Goal: Task Accomplishment & Management: Use online tool/utility

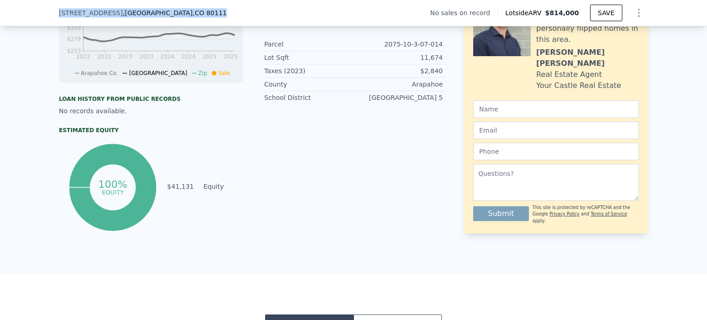
scroll to position [3, 0]
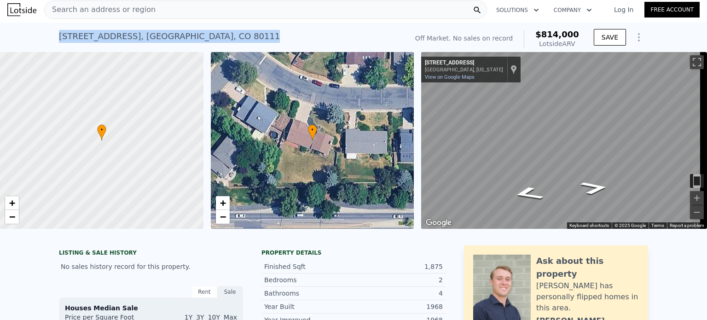
drag, startPoint x: 233, startPoint y: 35, endPoint x: 53, endPoint y: 46, distance: 180.3
click at [53, 46] on div "[STREET_ADDRESS] No sales on record (~ARV $814k ) Off Market. No sales on recor…" at bounding box center [353, 37] width 707 height 29
copy div "[STREET_ADDRESS]"
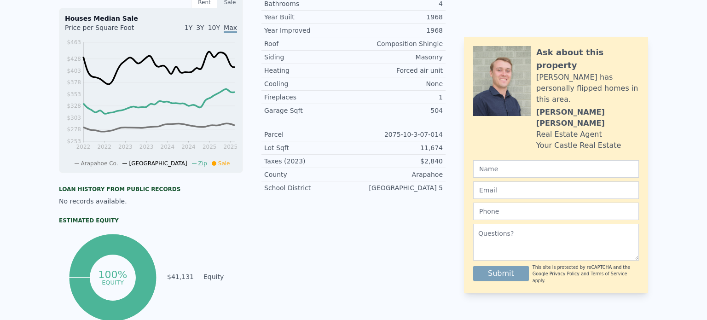
scroll to position [0, 0]
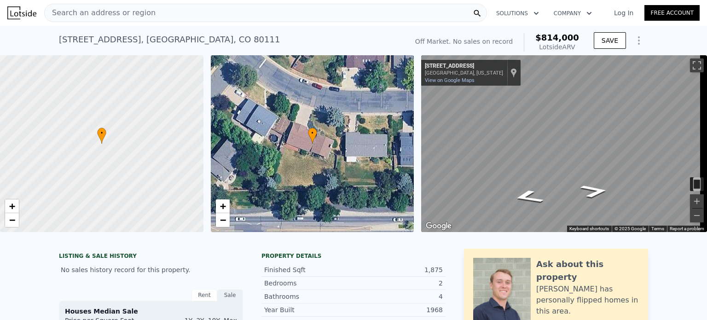
click at [639, 38] on icon "Show Options" at bounding box center [638, 40] width 11 height 11
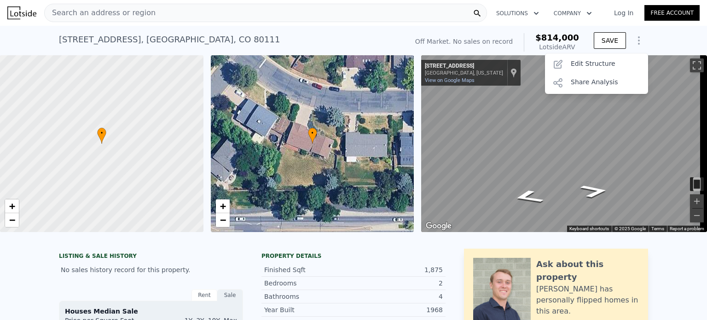
click at [604, 63] on div "Edit Structure" at bounding box center [596, 64] width 103 height 18
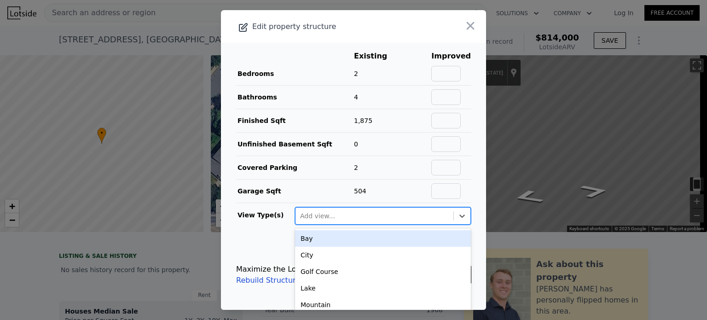
click at [408, 219] on div at bounding box center [374, 215] width 149 height 11
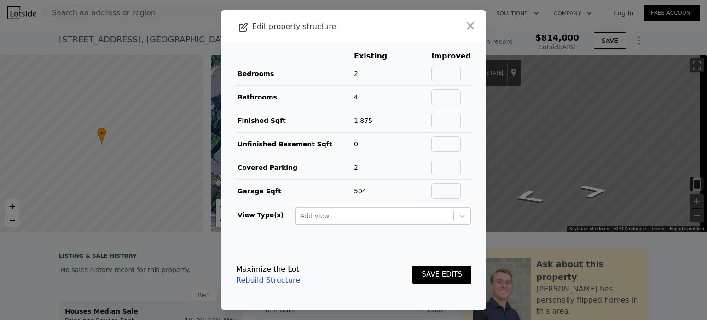
click at [390, 156] on td "2" at bounding box center [377, 167] width 48 height 23
click at [443, 68] on input "text" at bounding box center [445, 74] width 29 height 16
type input "4"
click at [440, 94] on input "text" at bounding box center [445, 97] width 29 height 16
type input "3"
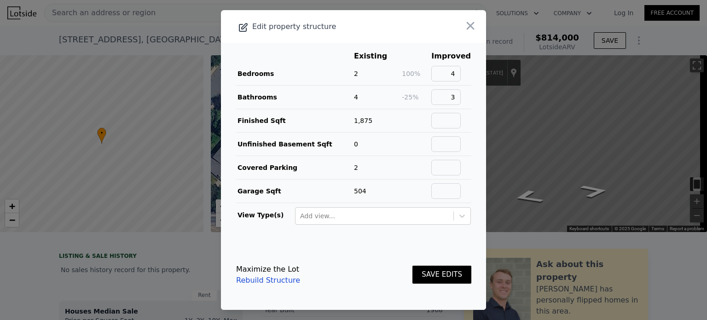
click at [466, 108] on main "Existing Improved Bedrooms 2 100% 4 Bathrooms 4 -25% 3 Finished Sqft 1,875 Unfi…" at bounding box center [353, 141] width 265 height 197
click at [446, 120] on input "text" at bounding box center [445, 121] width 29 height 16
paste input "3,264"
type input "3,264"
click at [431, 270] on button "SAVE EDITS" at bounding box center [441, 274] width 59 height 18
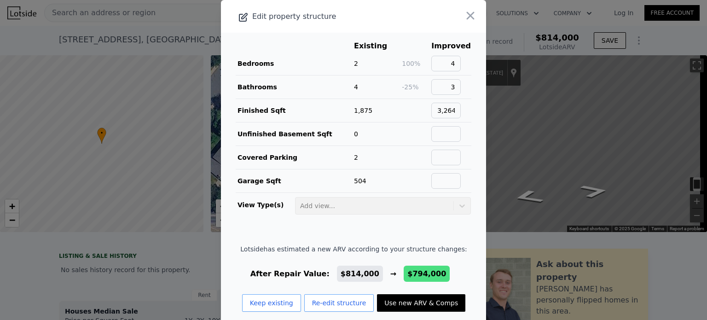
drag, startPoint x: 433, startPoint y: 181, endPoint x: 416, endPoint y: 147, distance: 38.3
click at [416, 147] on td at bounding box center [415, 157] width 29 height 23
drag, startPoint x: 284, startPoint y: 302, endPoint x: 281, endPoint y: 296, distance: 7.2
click at [281, 296] on button "Keep existing" at bounding box center [271, 302] width 59 height 17
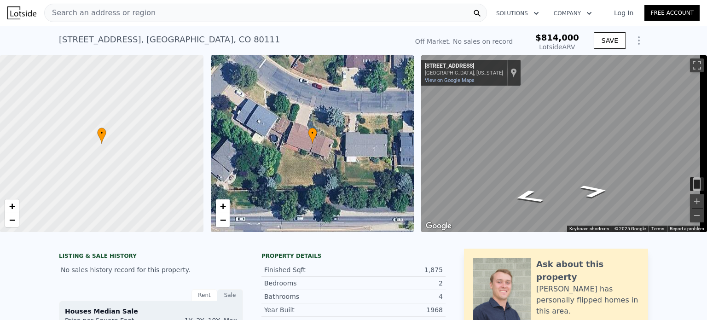
drag, startPoint x: 636, startPoint y: 42, endPoint x: 638, endPoint y: 31, distance: 11.4
click at [638, 31] on div "Off Market. No sales on record $814,000 Lotside ARV SAVE" at bounding box center [529, 42] width 236 height 26
drag, startPoint x: 638, startPoint y: 34, endPoint x: 655, endPoint y: 32, distance: 17.1
drag, startPoint x: 655, startPoint y: 32, endPoint x: 626, endPoint y: 27, distance: 30.0
click at [626, 27] on div "[STREET_ADDRESS] No sales on record (~ARV $814k ) Off Market. No sales on recor…" at bounding box center [353, 40] width 589 height 29
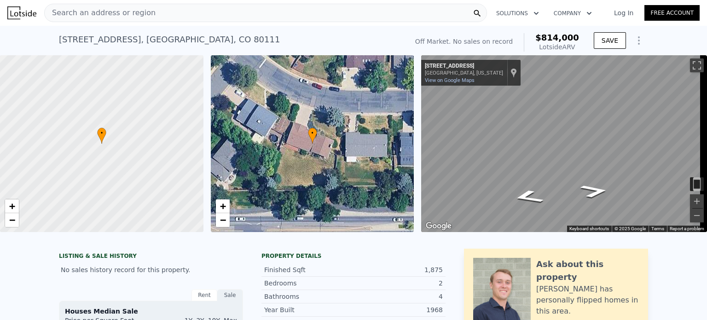
click at [633, 38] on icon "Show Options" at bounding box center [638, 40] width 11 height 11
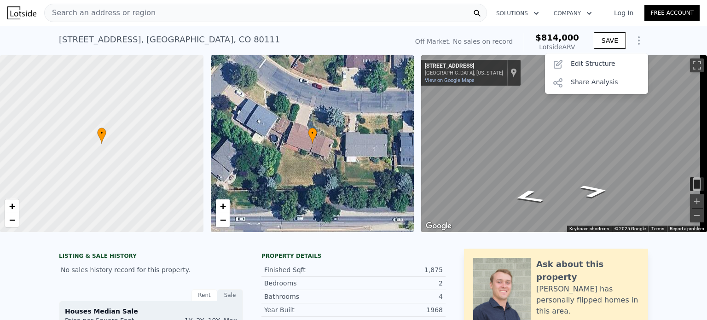
click at [603, 65] on div "Edit Structure" at bounding box center [596, 64] width 103 height 18
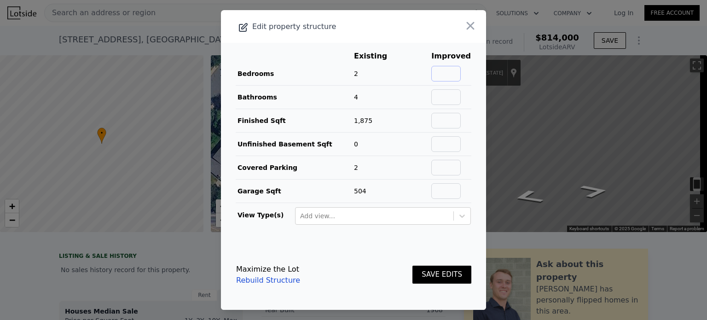
click at [446, 71] on input "text" at bounding box center [445, 74] width 29 height 16
type input "4"
click at [445, 97] on input "text" at bounding box center [445, 97] width 29 height 16
type input "3"
click at [477, 101] on main "Existing Improved Bedrooms 2 100% 4 Bathrooms 4 -25% 3 Finished Sqft 1,875 Unfi…" at bounding box center [353, 141] width 265 height 197
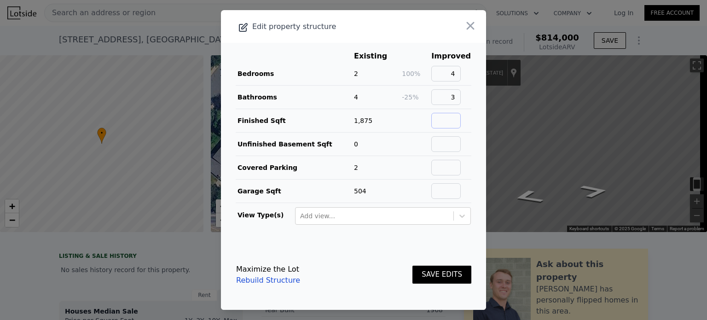
click at [444, 118] on input "text" at bounding box center [445, 121] width 29 height 16
paste input "3,264"
click at [443, 120] on input "3,264" at bounding box center [445, 121] width 29 height 16
type input "3264"
click at [436, 272] on button "SAVE EDITS" at bounding box center [441, 274] width 59 height 18
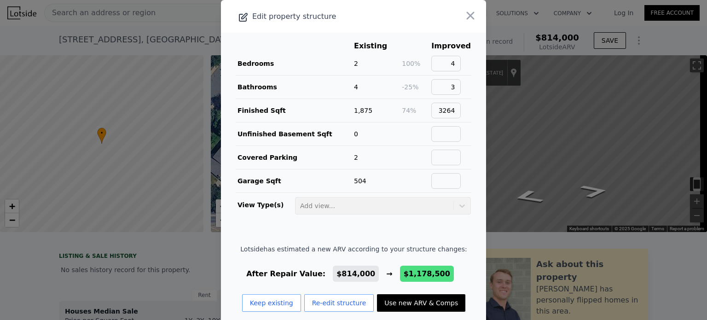
click at [401, 304] on button "Use new ARV & Comps" at bounding box center [421, 302] width 88 height 17
type input "6"
type input "2.25"
type input "4.25"
type input "2738"
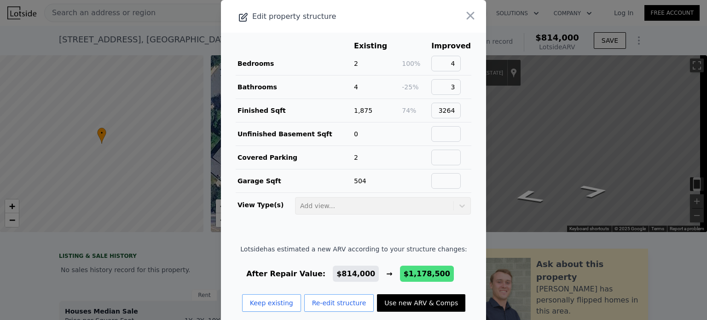
type input "4452"
type input "19863"
type input "$ 1,178,500"
type input "$ 370,685"
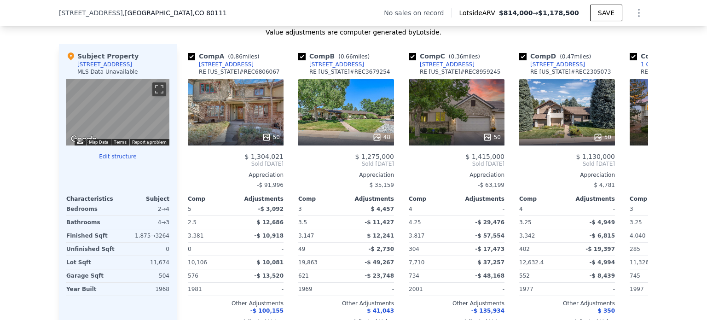
scroll to position [871, 0]
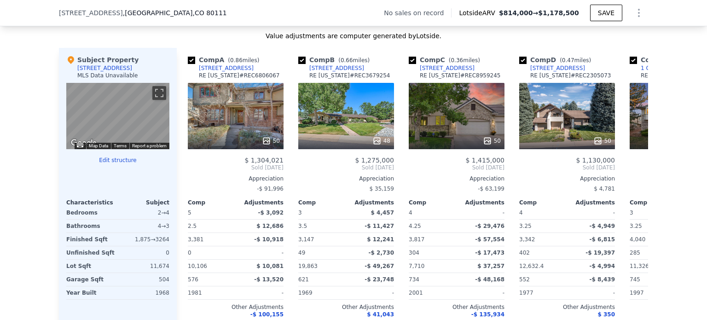
click at [247, 137] on div "50" at bounding box center [236, 116] width 96 height 66
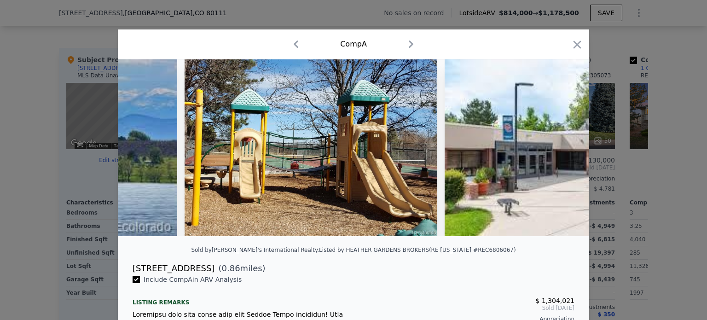
scroll to position [0, 13043]
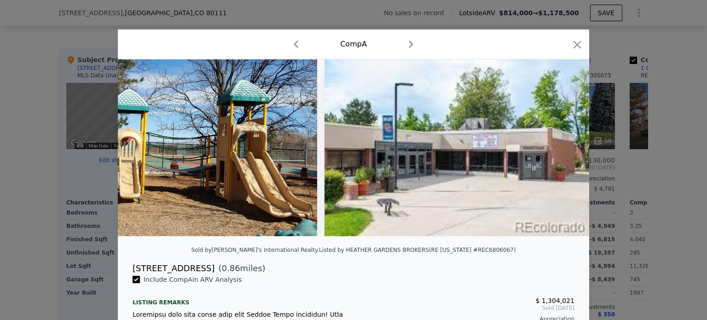
click at [573, 46] on icon "button" at bounding box center [577, 44] width 8 height 8
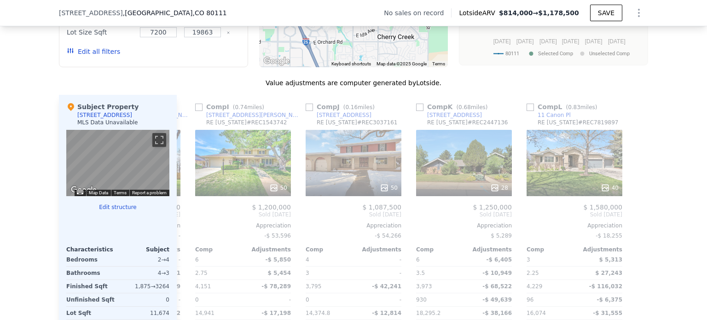
scroll to position [824, 0]
click at [353, 173] on div "50" at bounding box center [353, 163] width 96 height 66
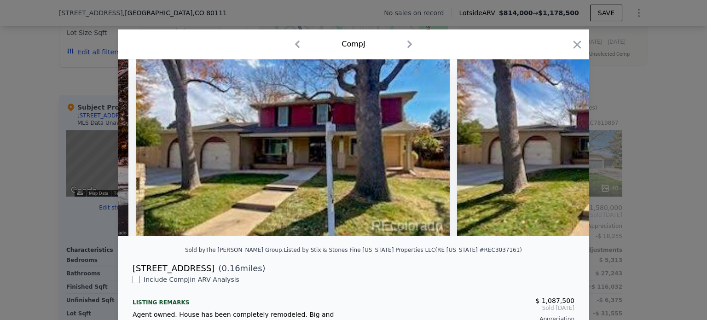
scroll to position [0, 12311]
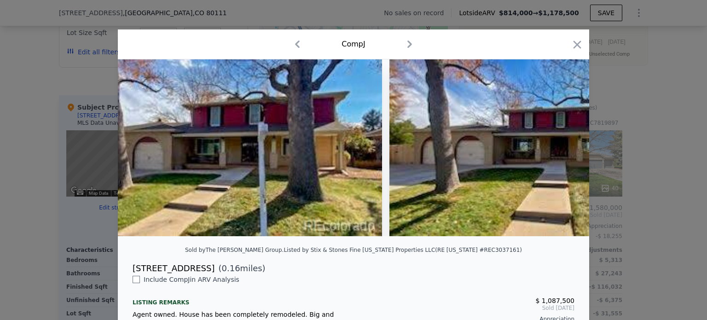
click at [579, 47] on icon "button" at bounding box center [576, 44] width 13 height 13
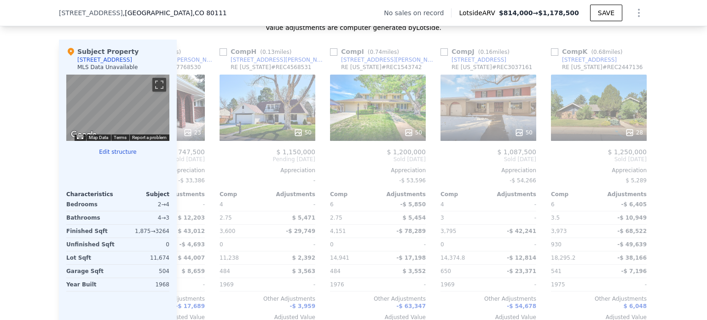
scroll to position [0, 740]
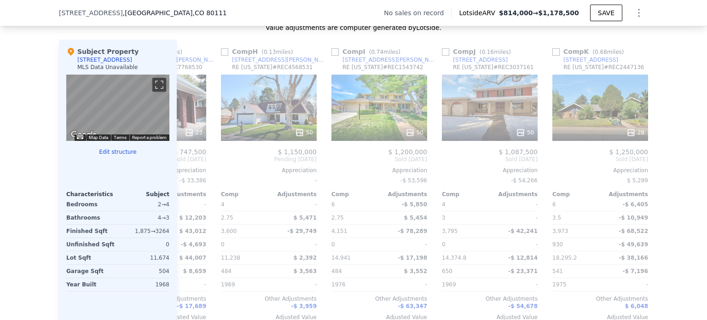
click at [396, 112] on div "50" at bounding box center [379, 108] width 96 height 66
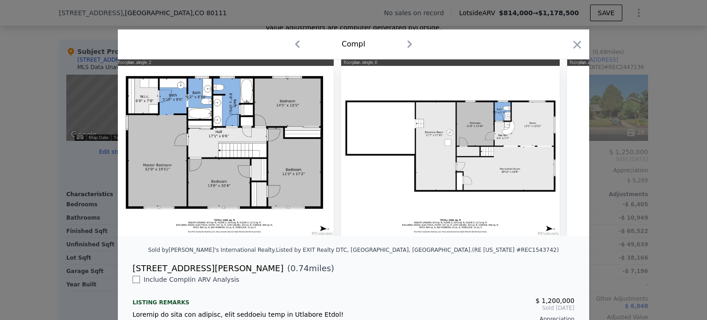
scroll to position [0, 12974]
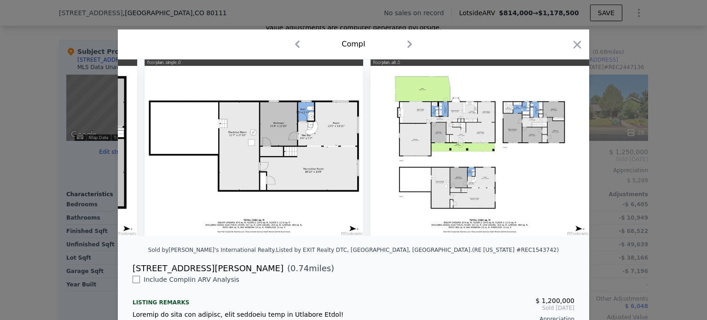
click at [573, 46] on icon "button" at bounding box center [577, 44] width 8 height 8
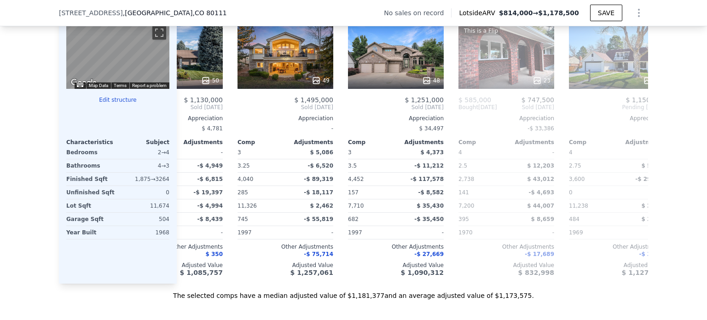
scroll to position [0, 388]
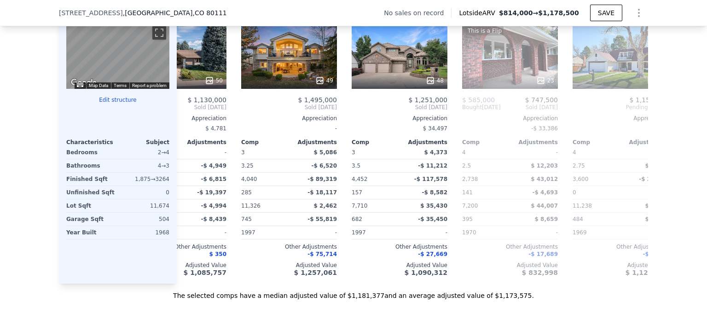
click at [590, 231] on div "1969" at bounding box center [595, 232] width 46 height 13
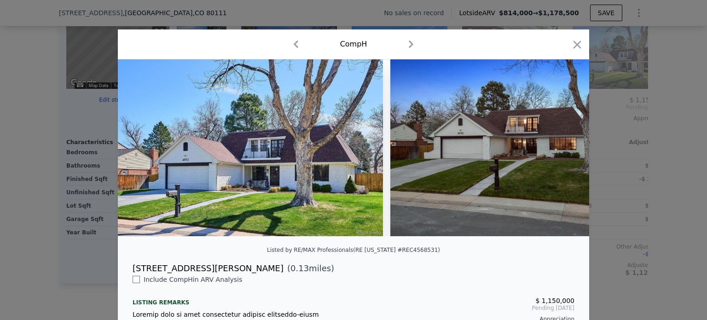
click at [582, 51] on div "Comp H" at bounding box center [353, 44] width 471 height 30
click at [571, 40] on icon "button" at bounding box center [576, 44] width 13 height 13
